Goal: Task Accomplishment & Management: Manage account settings

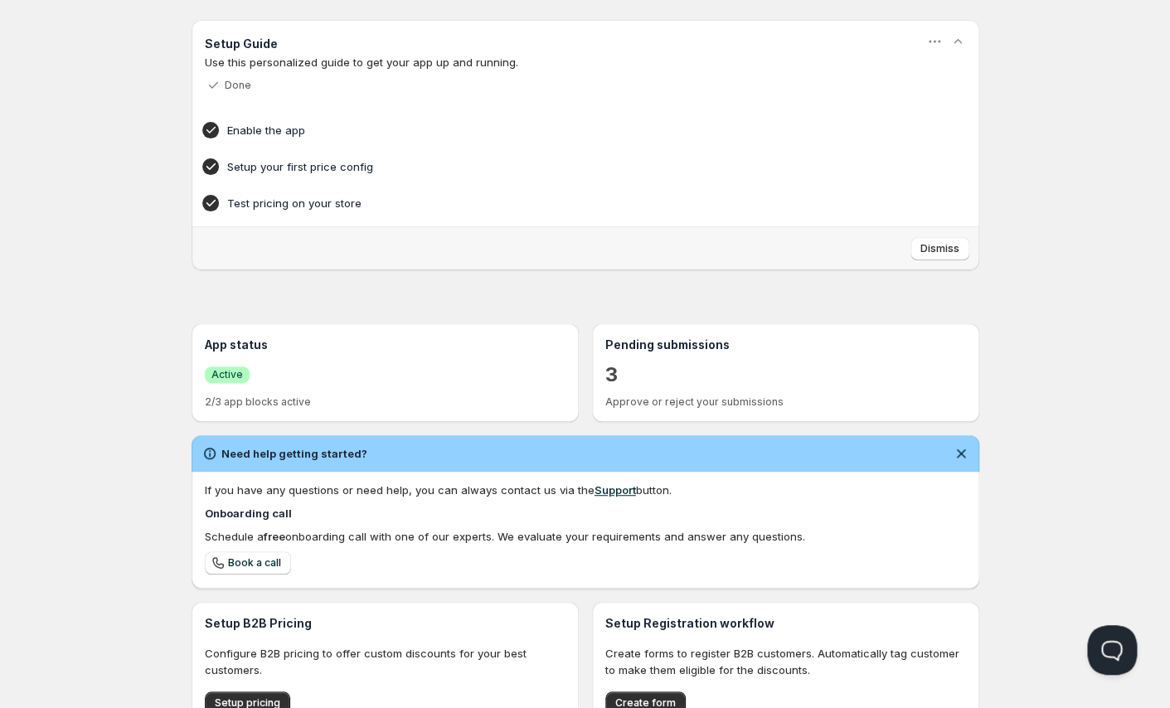
scroll to position [11, 0]
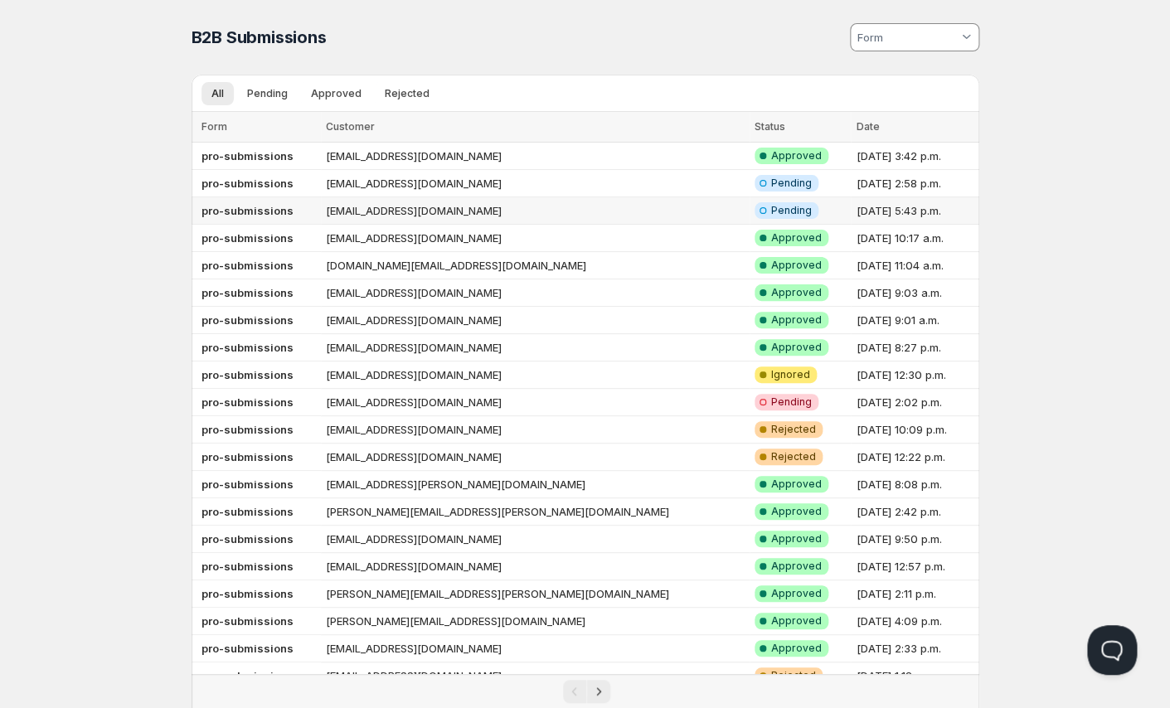
click at [455, 216] on td "[EMAIL_ADDRESS][DOMAIN_NAME]" at bounding box center [535, 210] width 429 height 27
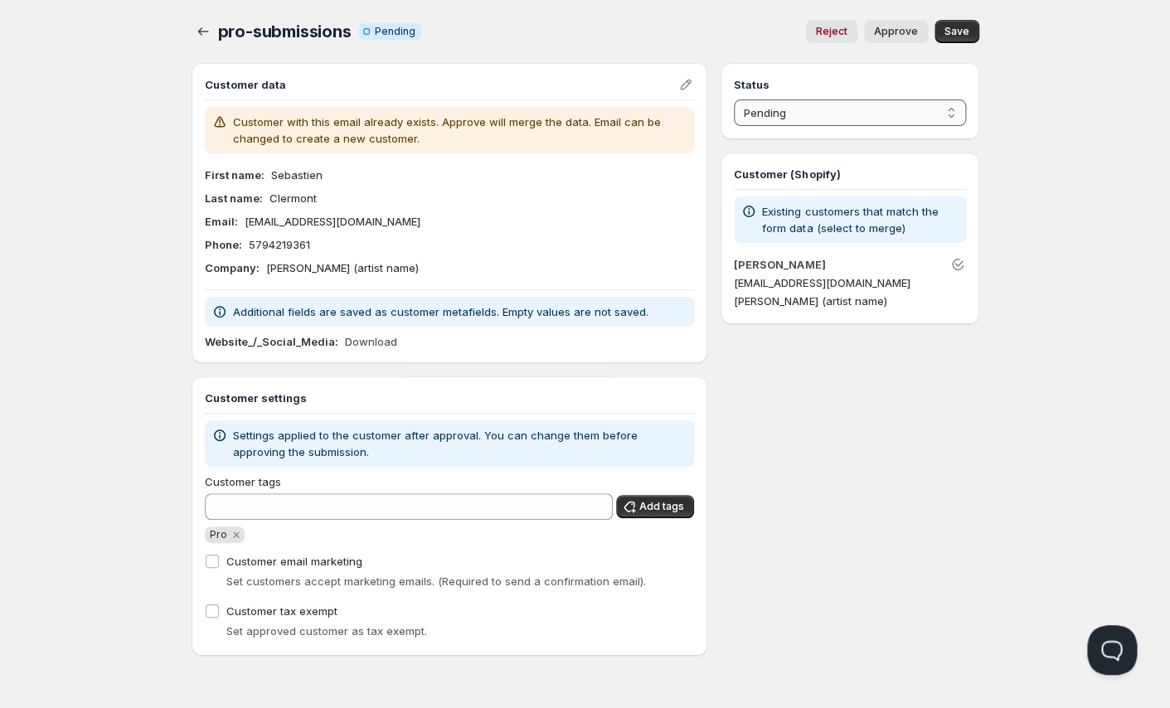
select select "3"
click option "Ignored" at bounding box center [0, 0] width 0 height 0
click at [953, 29] on span "Save" at bounding box center [956, 31] width 25 height 13
click at [196, 30] on icon "button" at bounding box center [203, 31] width 17 height 17
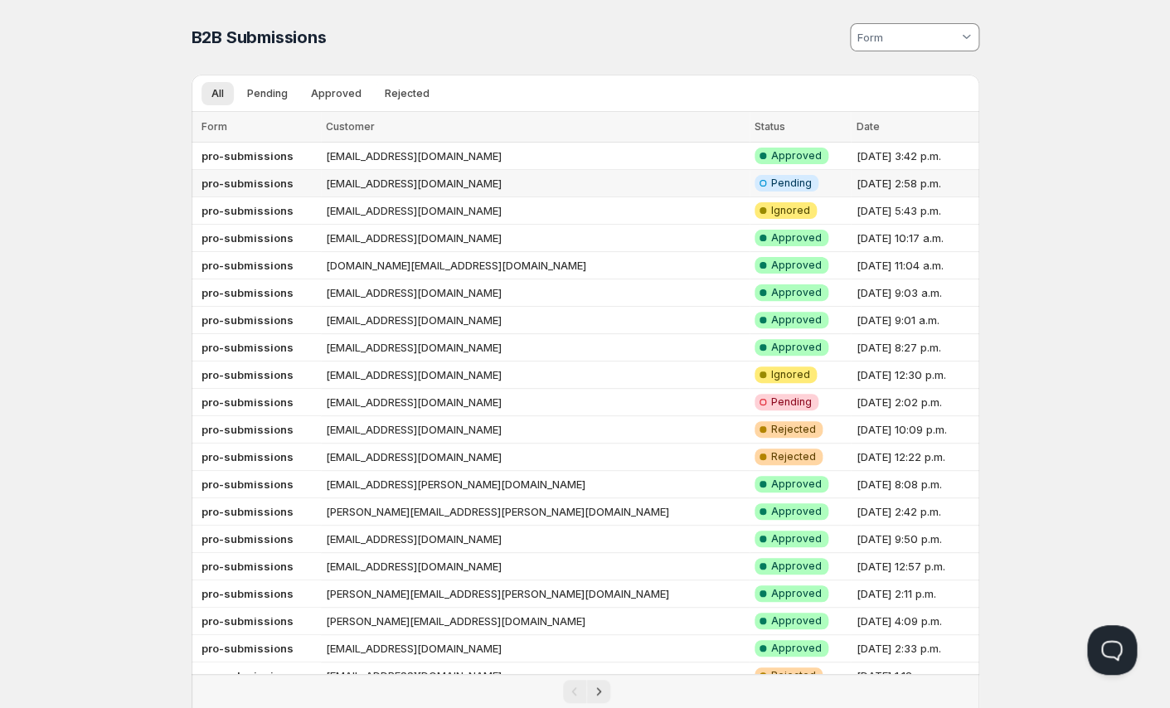
click at [567, 180] on td "[EMAIL_ADDRESS][DOMAIN_NAME]" at bounding box center [535, 183] width 429 height 27
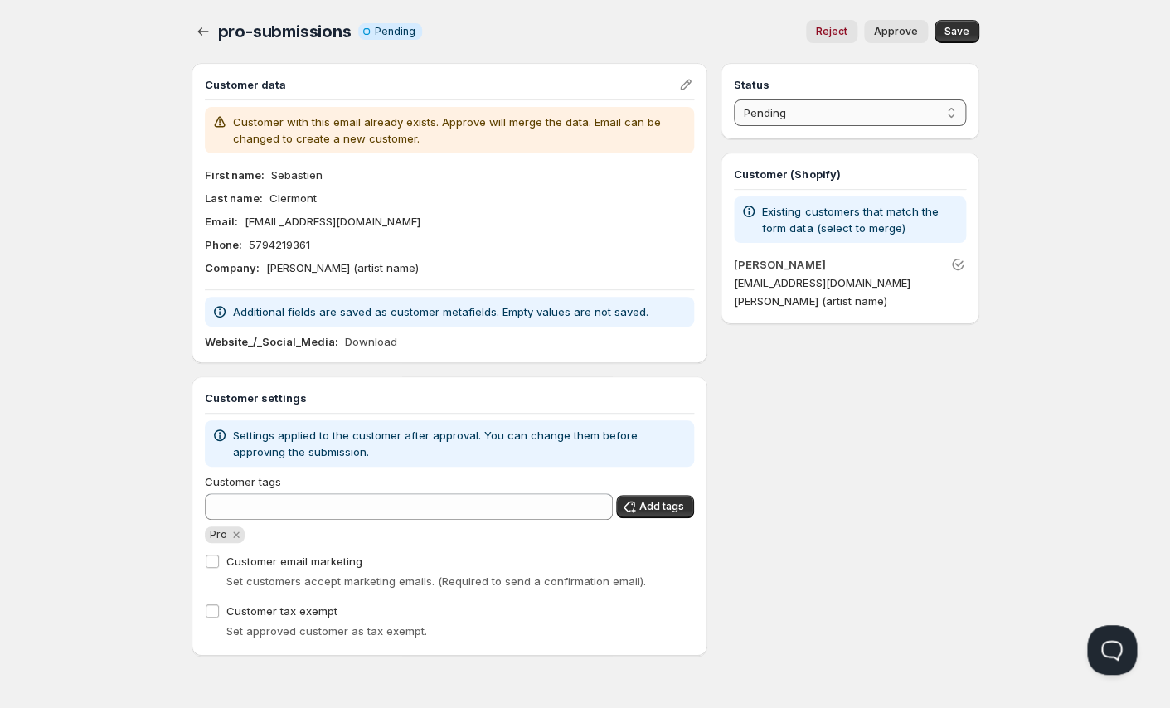
select select "3"
click option "Ignored" at bounding box center [0, 0] width 0 height 0
click at [967, 35] on span "Save" at bounding box center [956, 31] width 25 height 13
click at [199, 31] on icon "button" at bounding box center [202, 31] width 11 height 8
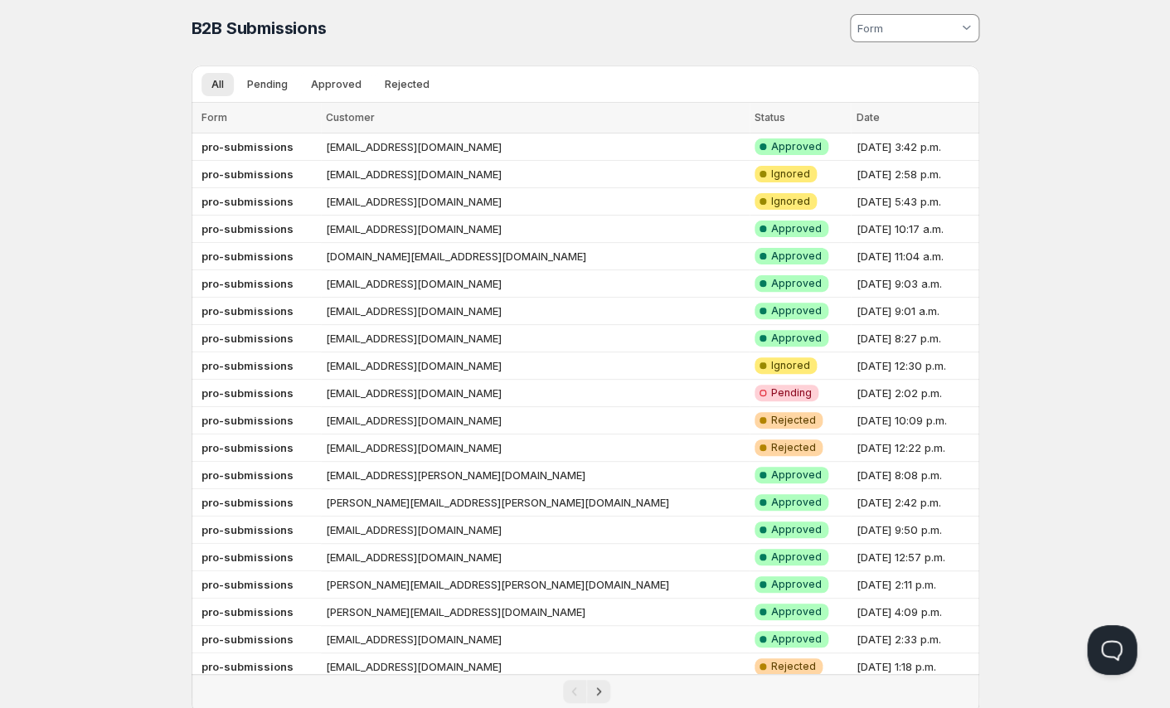
scroll to position [11, 0]
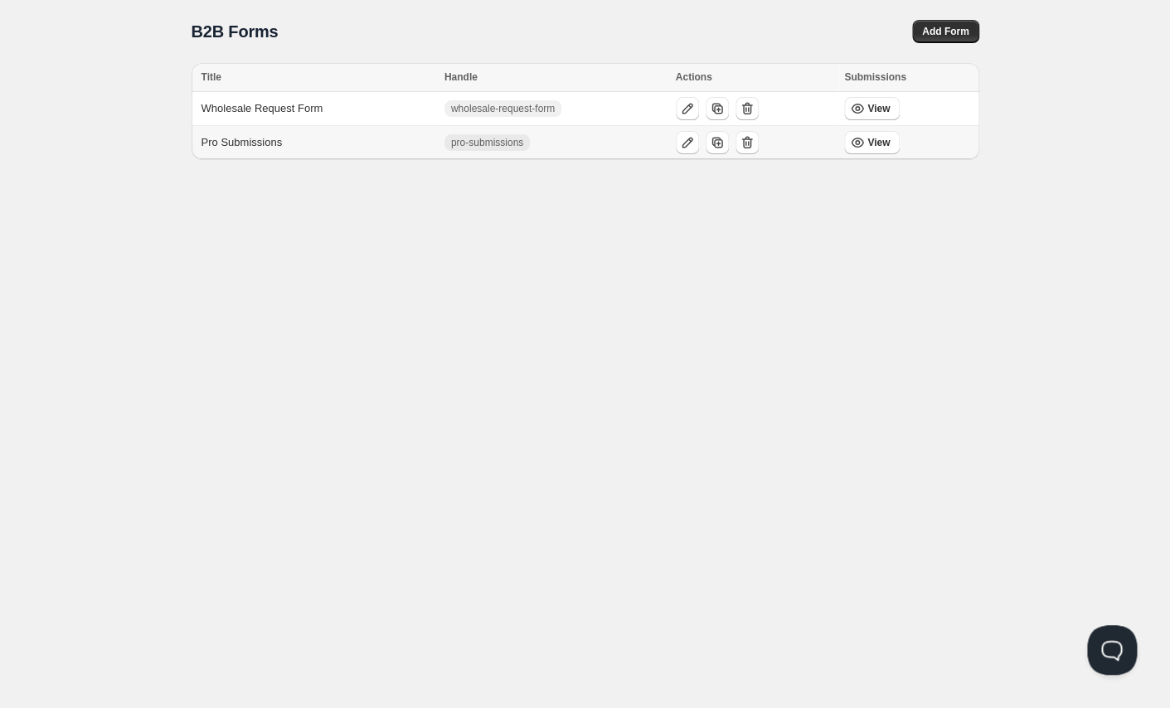
click at [237, 140] on td "Pro Submissions" at bounding box center [315, 143] width 248 height 34
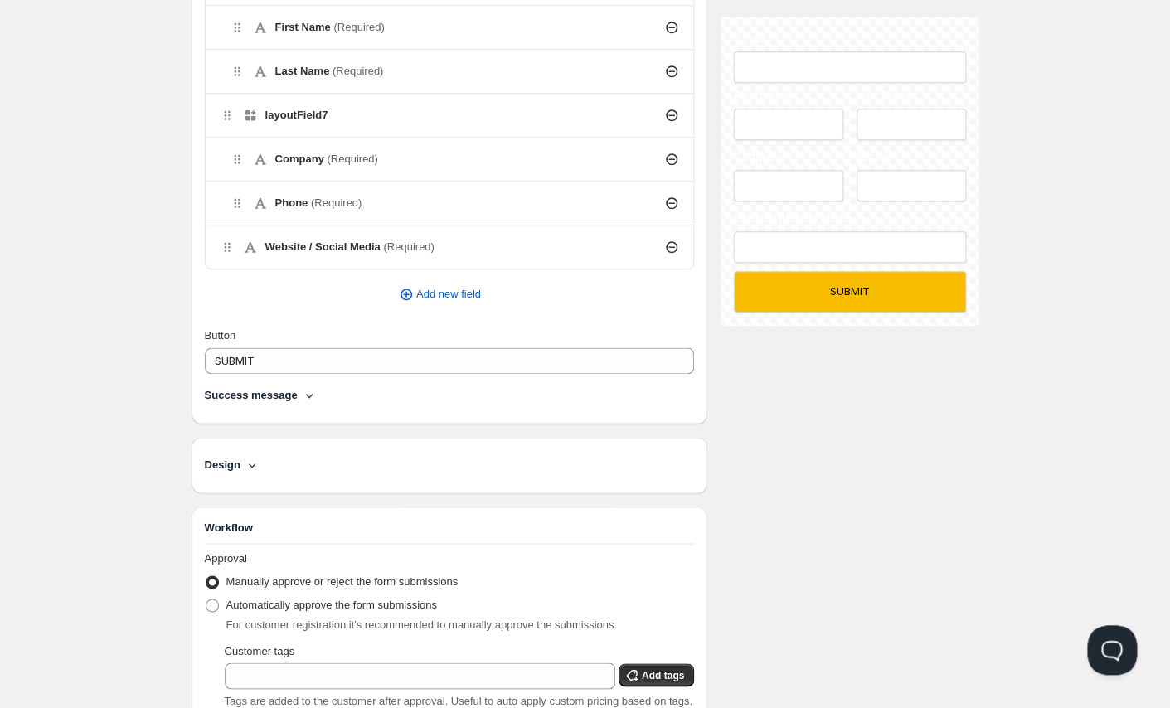
scroll to position [536, 0]
